Goal: Task Accomplishment & Management: Use online tool/utility

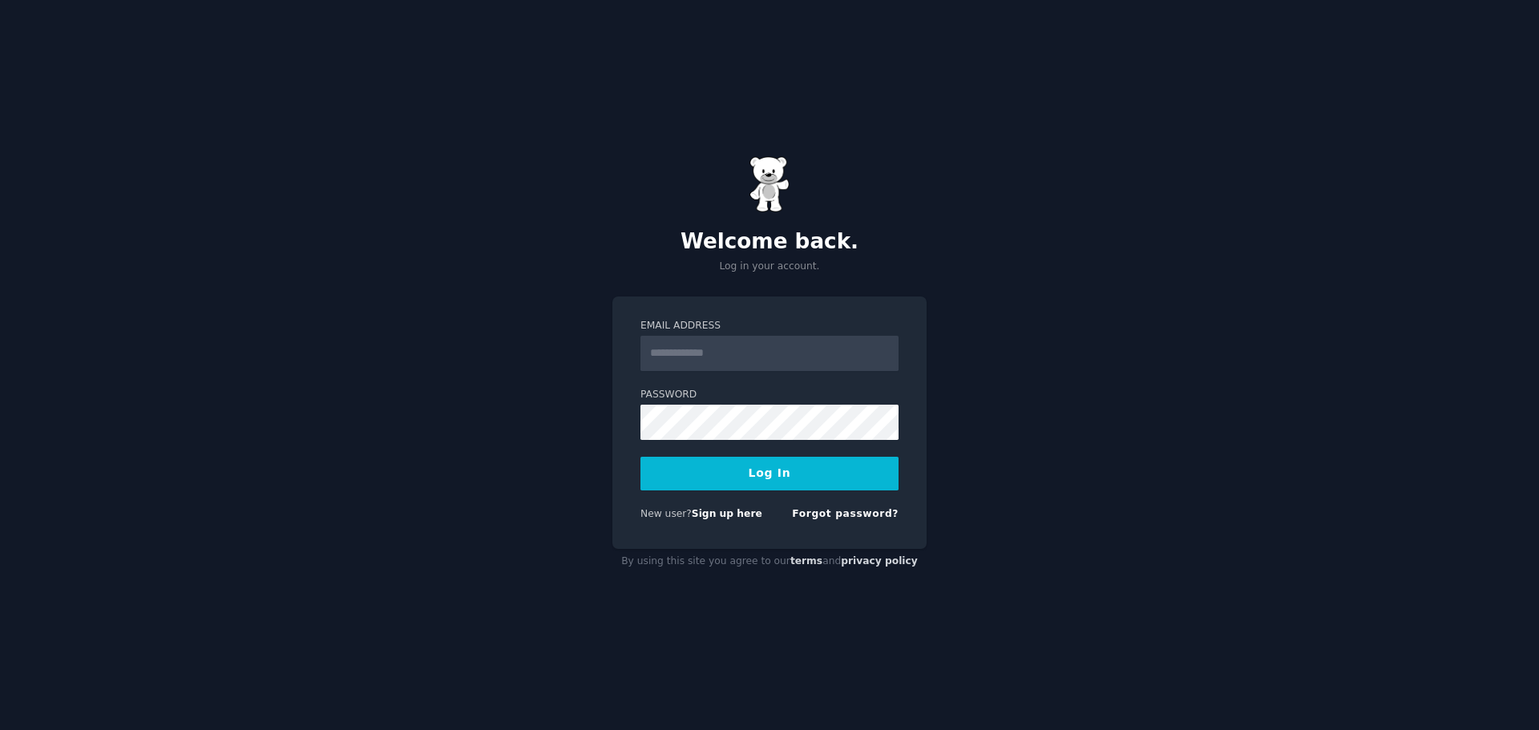
click at [710, 362] on input "Email Address" at bounding box center [770, 353] width 258 height 35
click at [0, 730] on nordpass-autofill-portal at bounding box center [0, 730] width 0 height 0
type input "**********"
click at [727, 483] on button "Log In" at bounding box center [770, 474] width 258 height 34
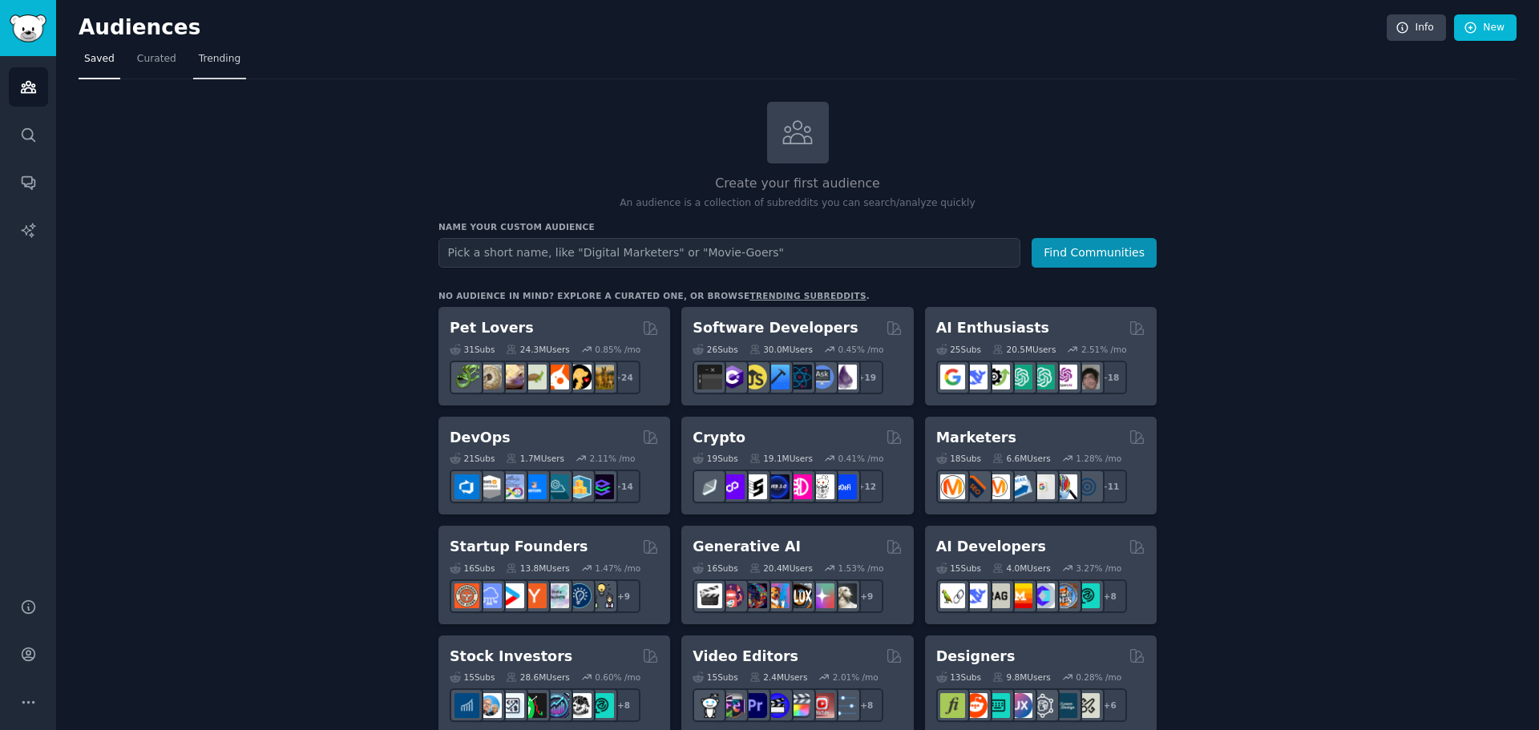
click at [230, 60] on link "Trending" at bounding box center [219, 63] width 53 height 33
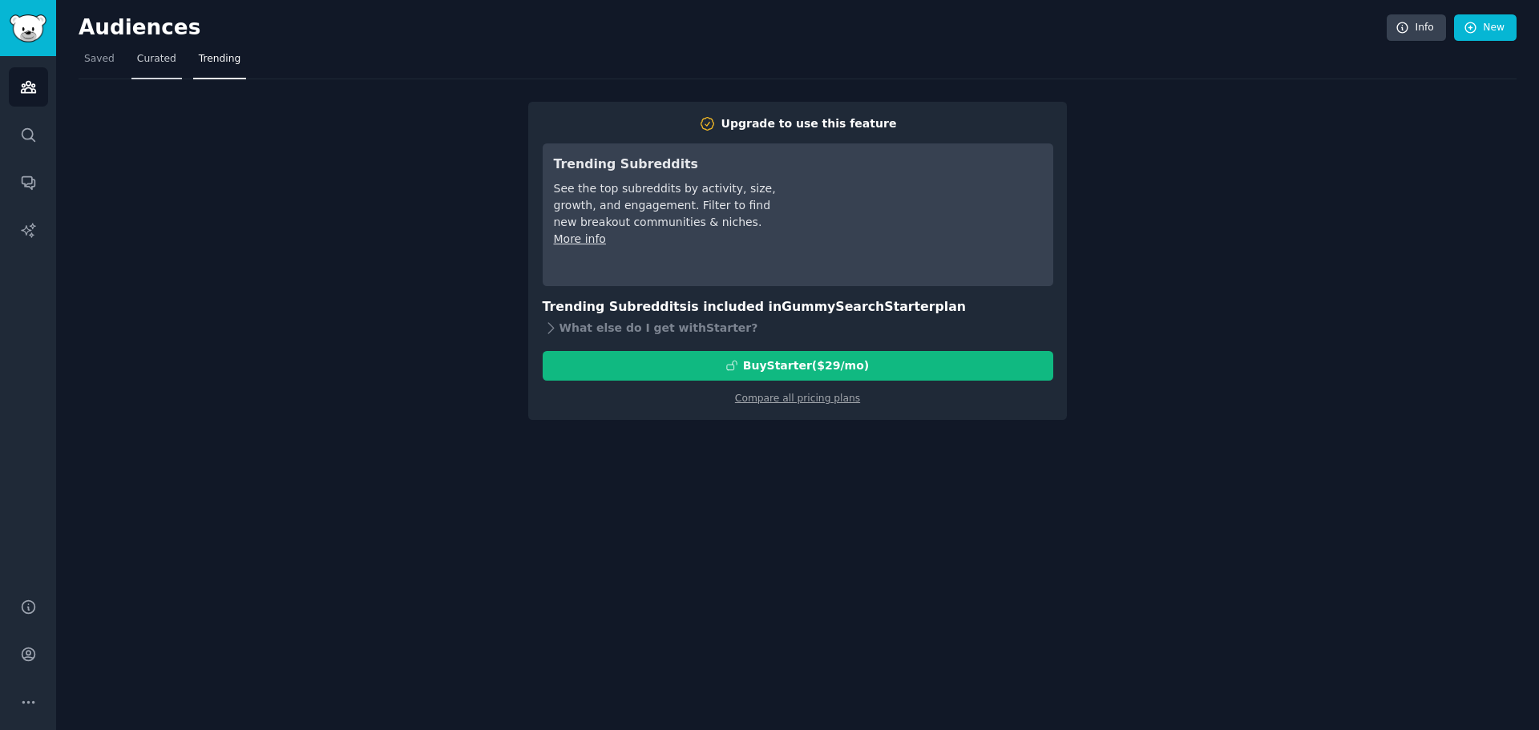
click at [166, 66] on span "Curated" at bounding box center [156, 59] width 39 height 14
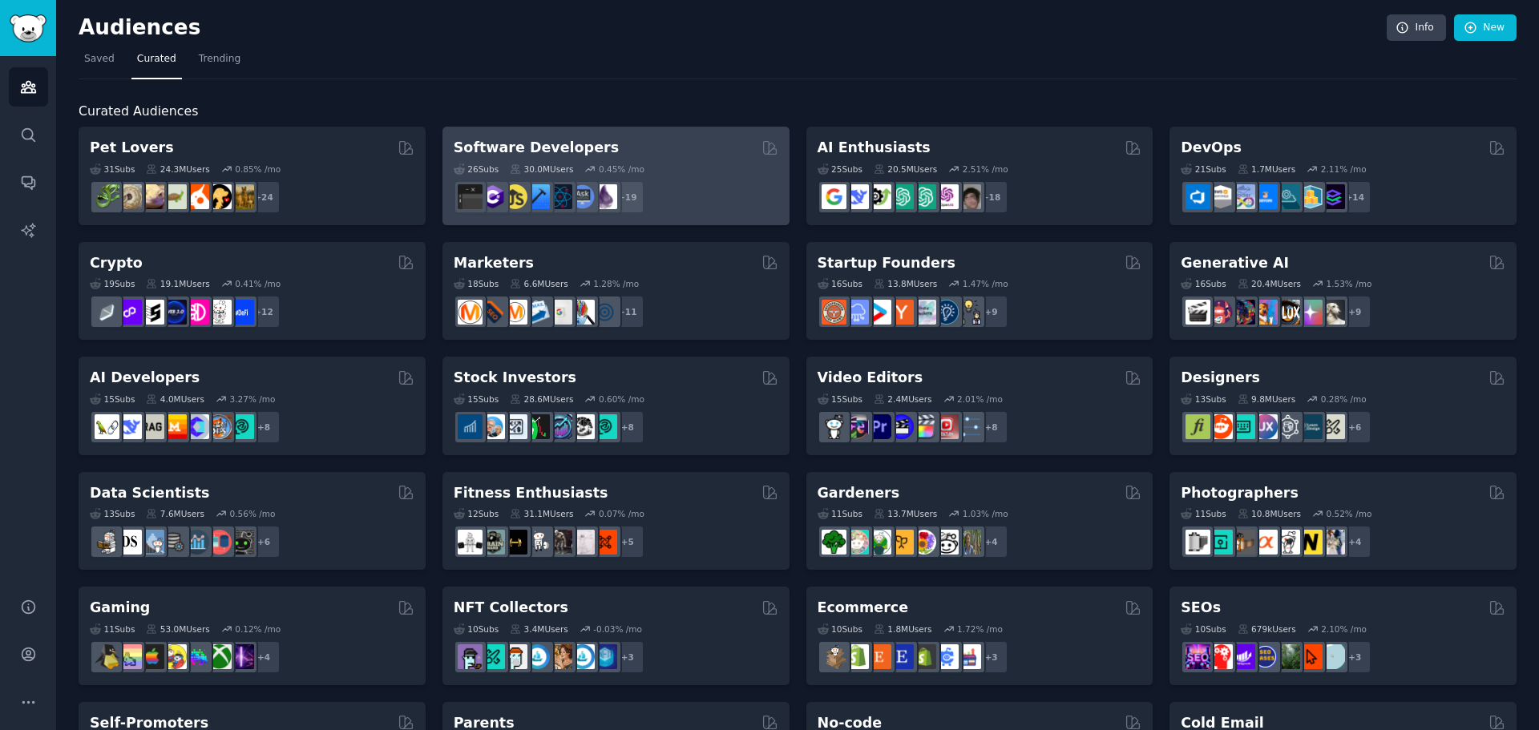
click at [629, 148] on div "Software Developers" at bounding box center [616, 148] width 325 height 20
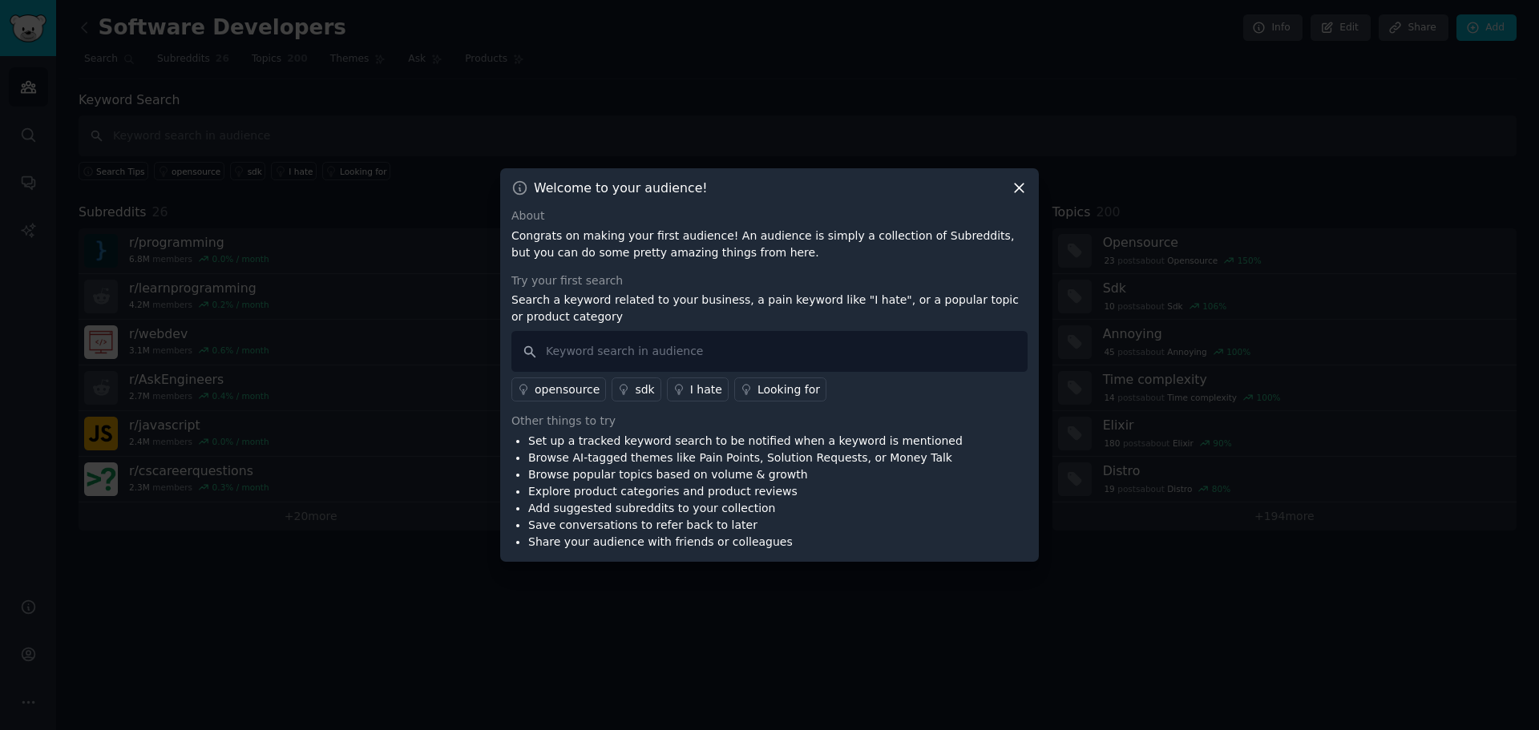
click at [1009, 189] on div "Welcome to your audience!" at bounding box center [770, 188] width 516 height 17
click at [1017, 190] on icon at bounding box center [1019, 188] width 17 height 17
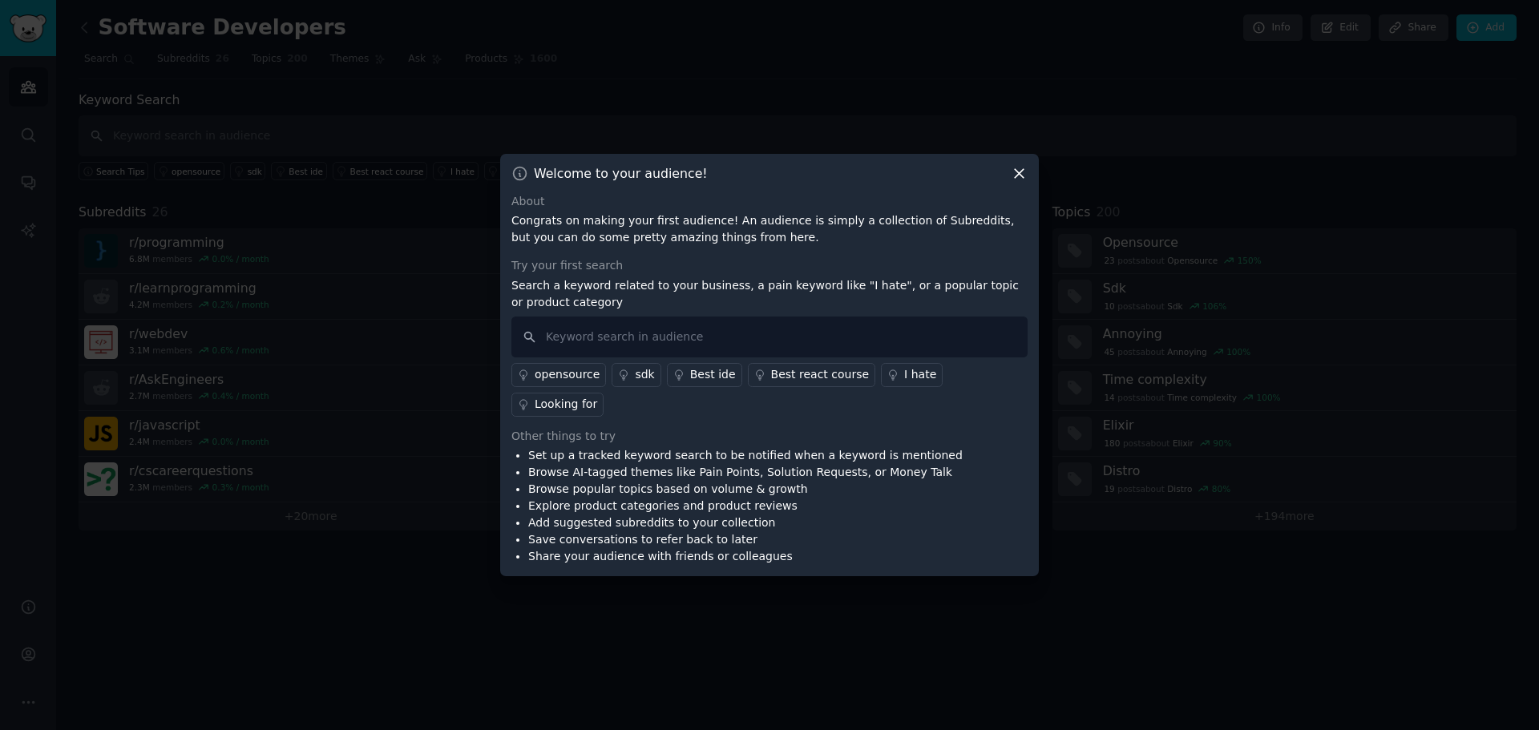
click at [1020, 178] on icon at bounding box center [1019, 173] width 9 height 9
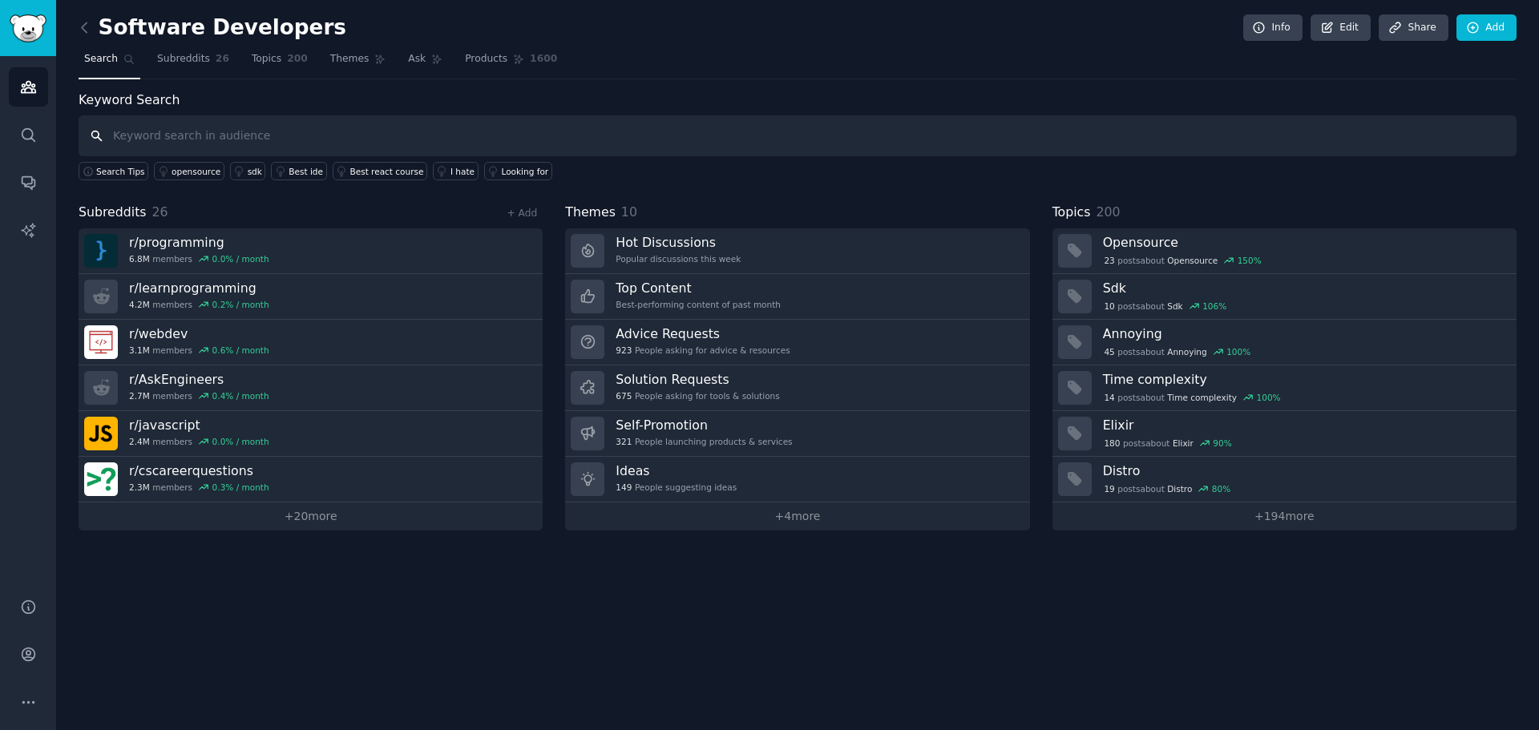
click at [286, 126] on input "text" at bounding box center [798, 135] width 1438 height 41
click at [30, 139] on icon "Sidebar" at bounding box center [28, 135] width 17 height 17
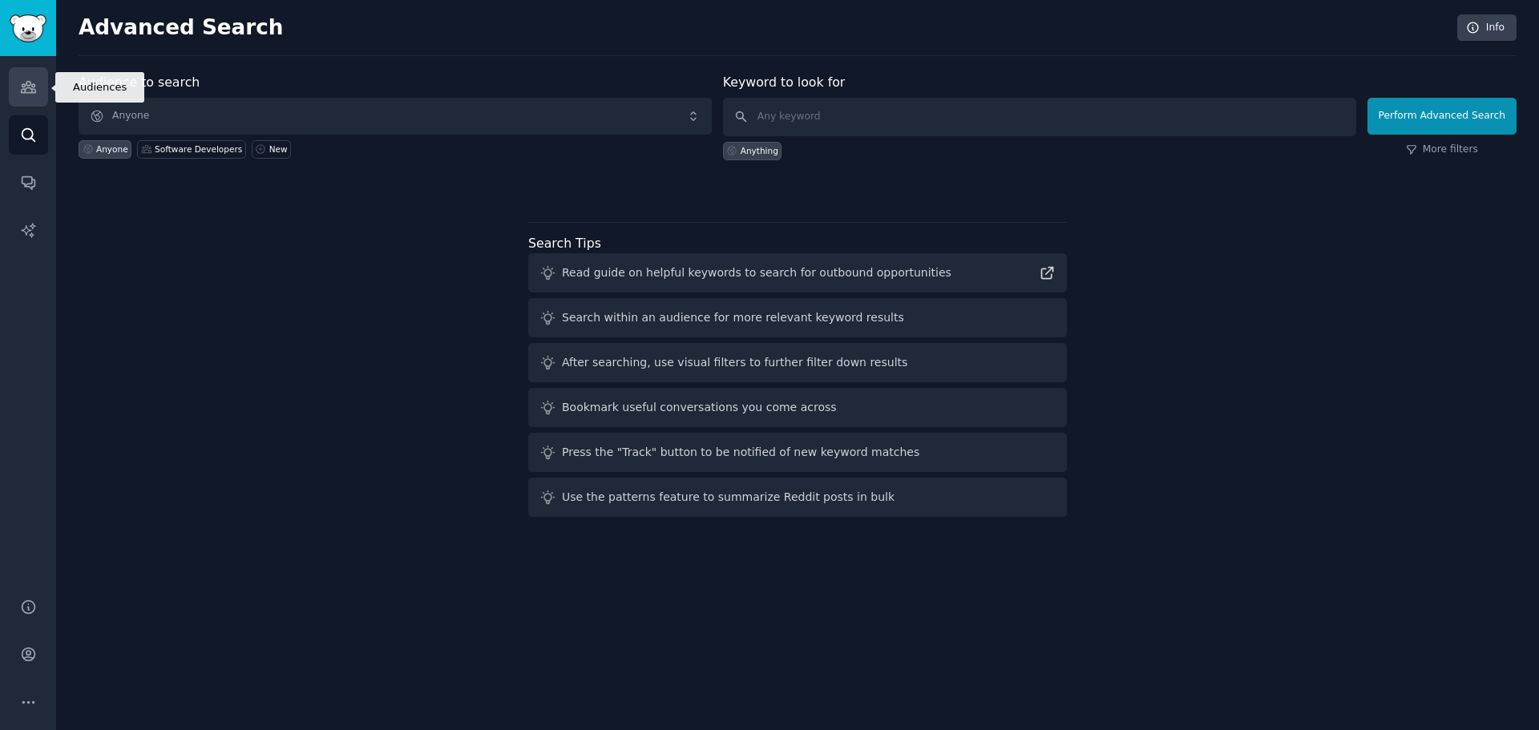
click at [25, 95] on icon "Sidebar" at bounding box center [28, 87] width 17 height 17
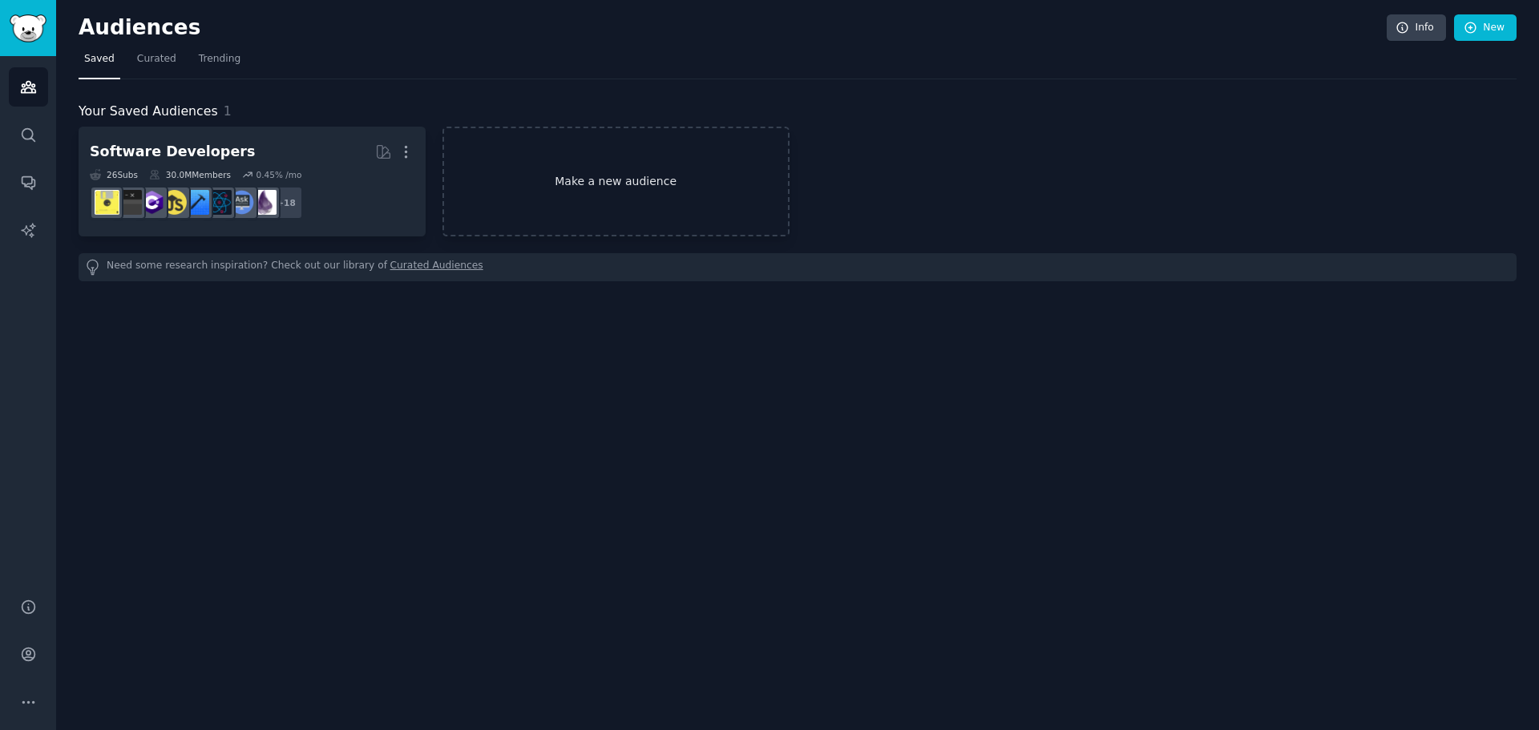
click at [613, 192] on link "Make a new audience" at bounding box center [616, 182] width 347 height 110
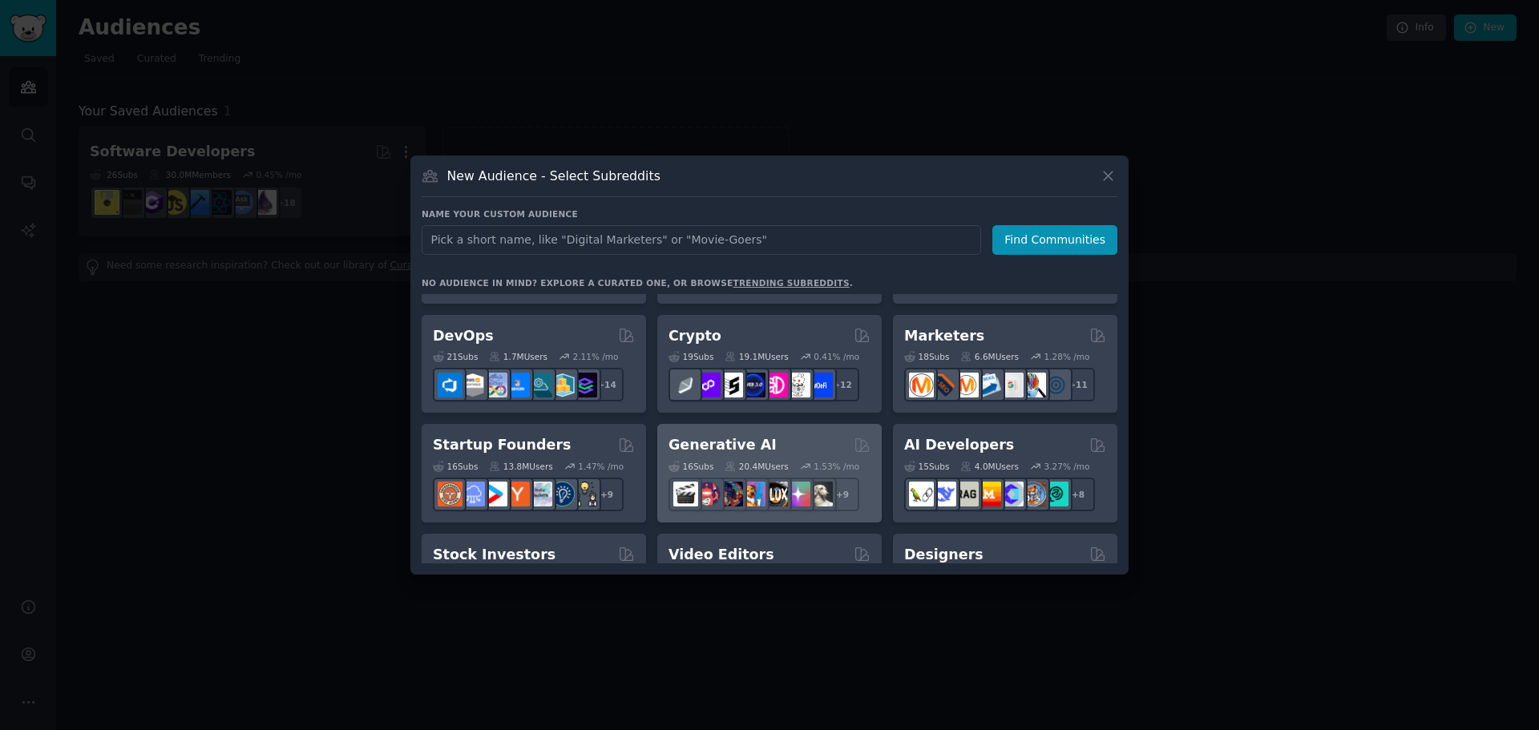
scroll to position [80, 0]
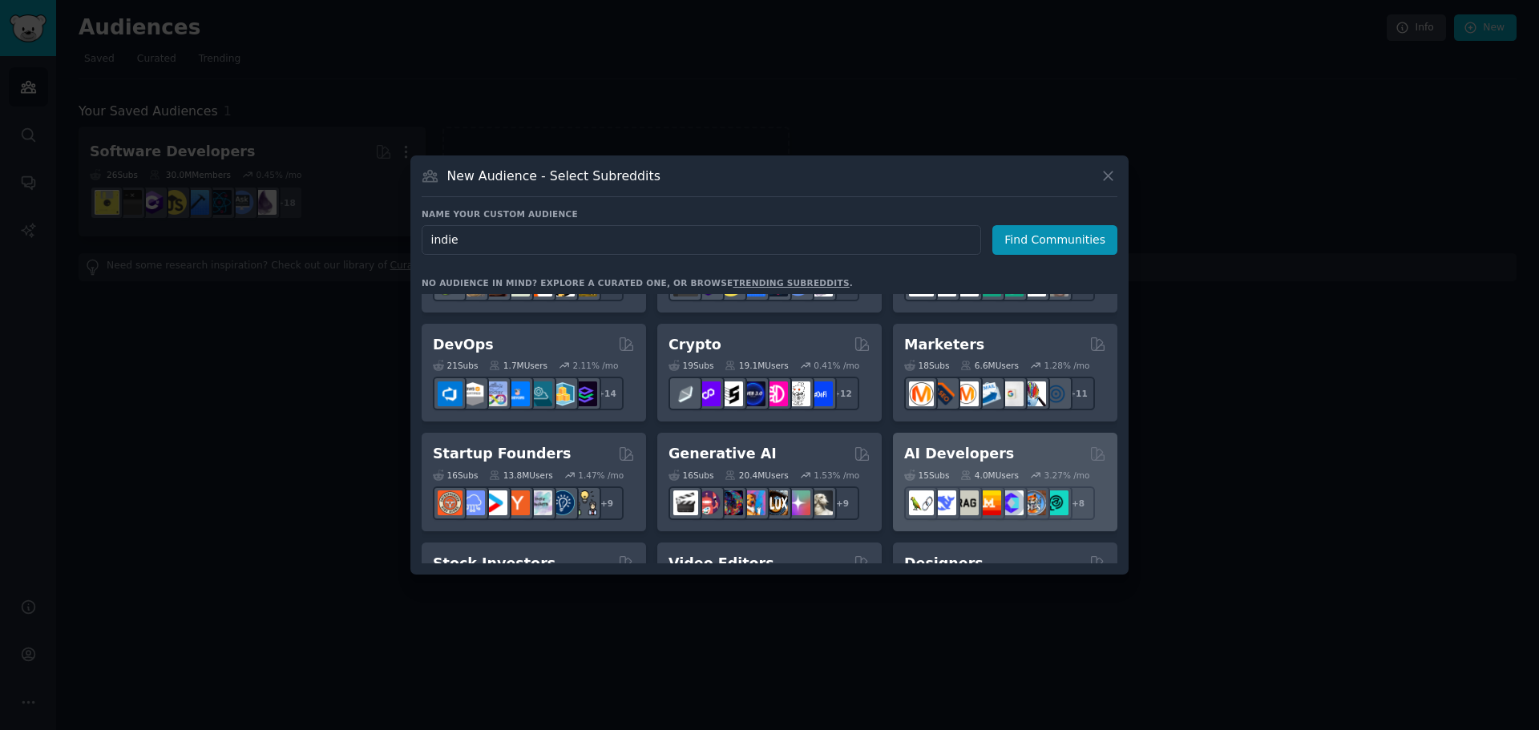
type input "indie"
click at [1011, 454] on div "AI Developers" at bounding box center [1005, 454] width 202 height 20
